Goal: Transaction & Acquisition: Purchase product/service

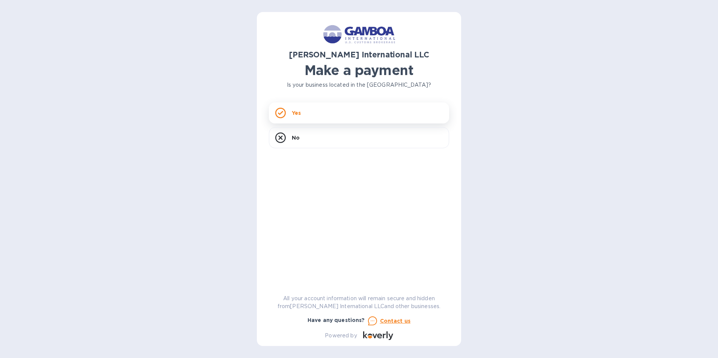
click at [297, 111] on p "Yes" at bounding box center [296, 113] width 9 height 8
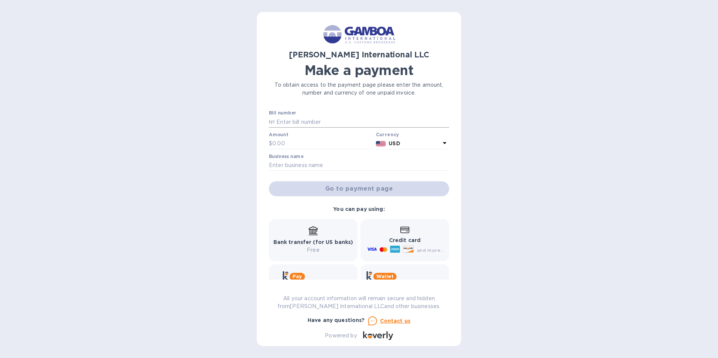
click at [288, 122] on input "text" at bounding box center [362, 121] width 174 height 11
type input "0"
type input "0069004"
click at [289, 140] on input "text" at bounding box center [322, 143] width 101 height 11
type input "120.00"
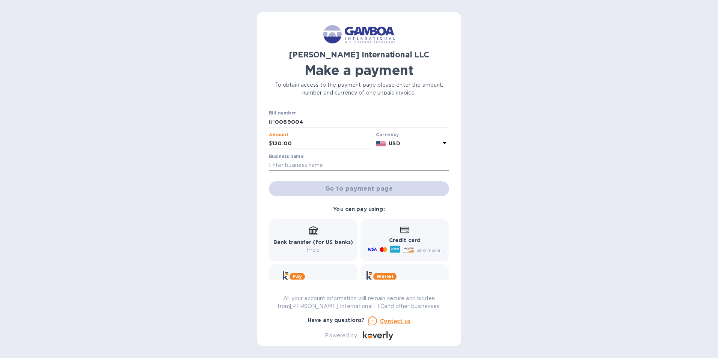
click at [290, 163] on input "text" at bounding box center [359, 165] width 180 height 11
type input "[PERSON_NAME] MATERIAL & EQUIPMENT"
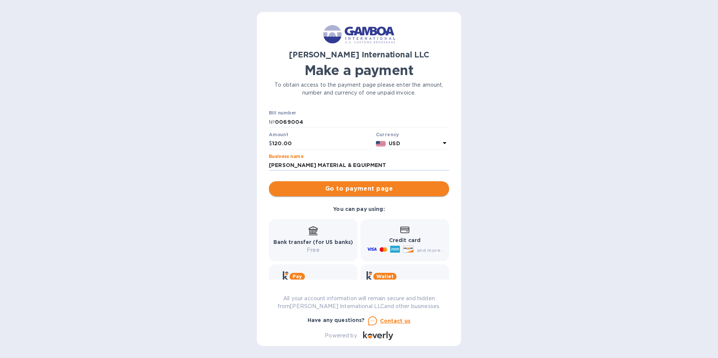
click at [372, 190] on span "Go to payment page" at bounding box center [359, 188] width 168 height 9
